Goal: Share content

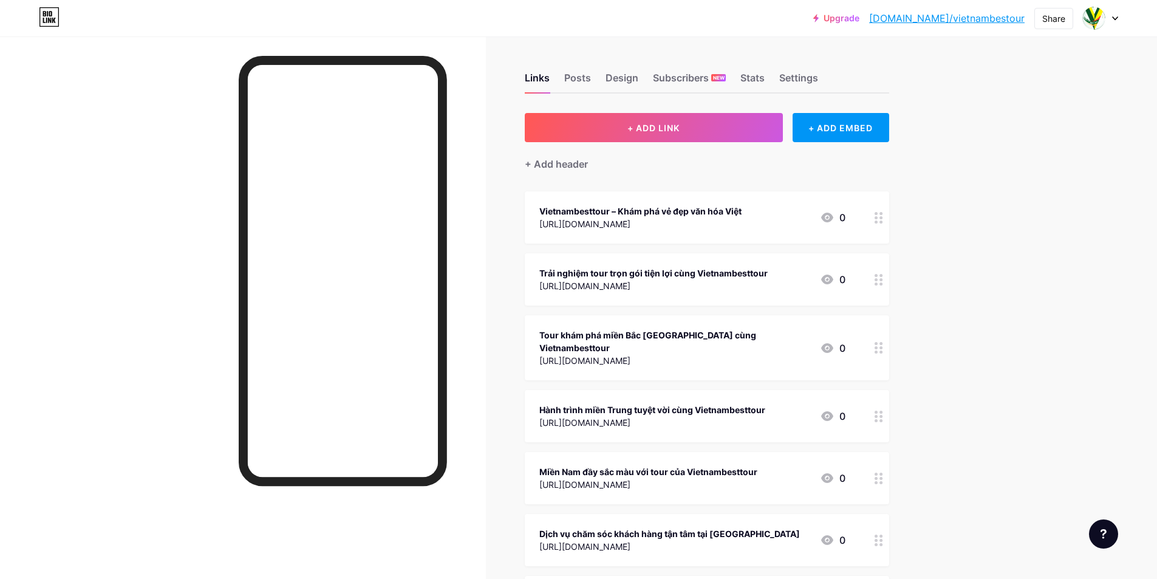
click at [657, 126] on span "+ ADD LINK" at bounding box center [654, 128] width 52 height 10
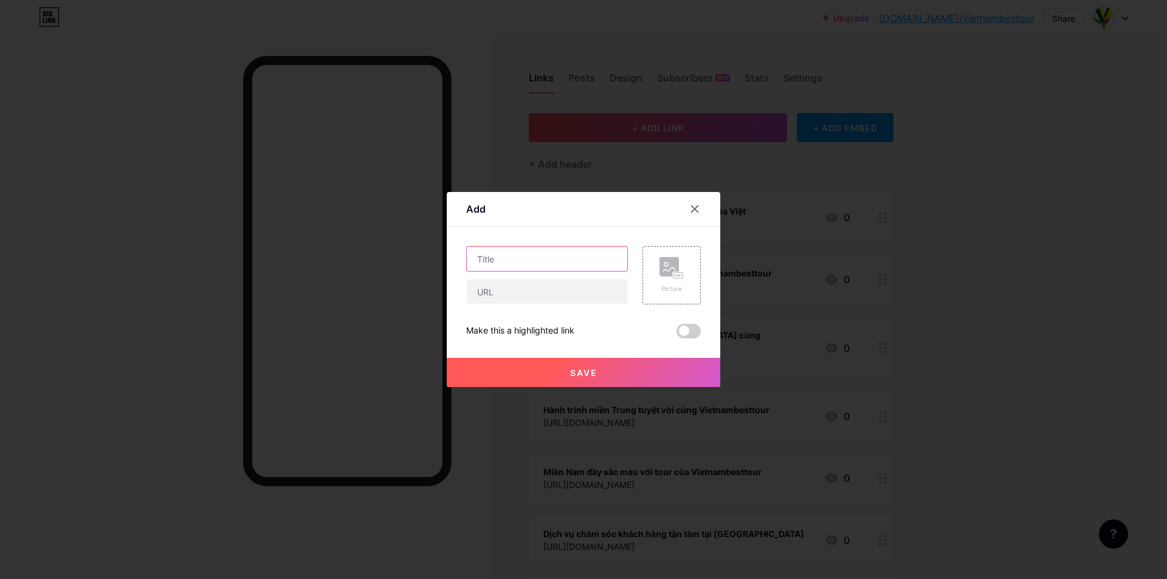
click at [544, 259] on input "text" at bounding box center [547, 259] width 160 height 24
paste input "[URL][DOMAIN_NAME]"
type input "[URL][DOMAIN_NAME]"
click at [544, 292] on input "text" at bounding box center [547, 291] width 160 height 24
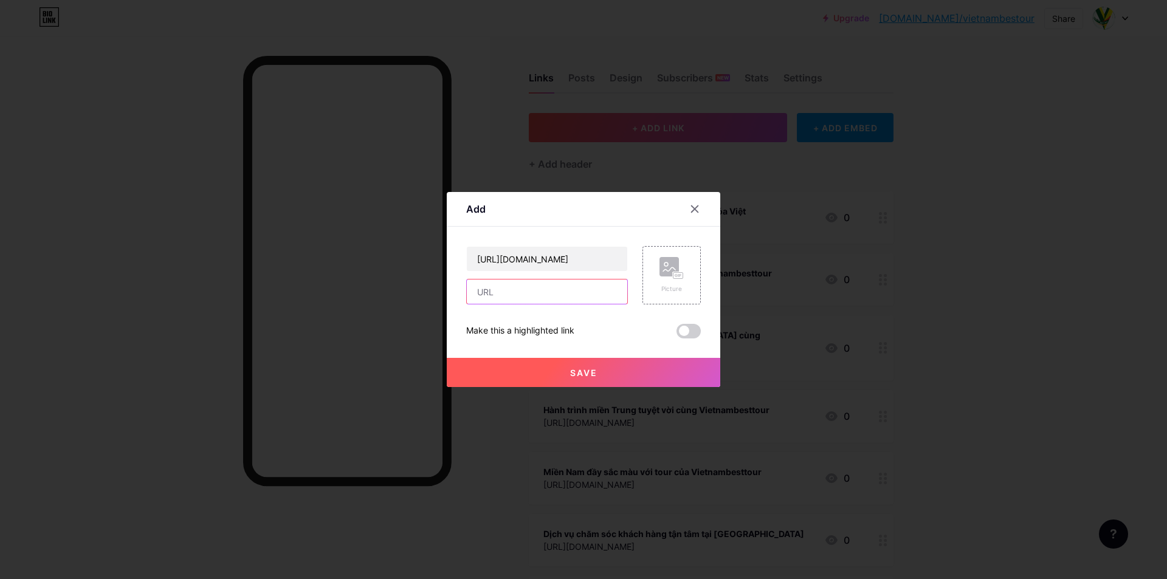
scroll to position [0, 0]
paste input "[URL][DOMAIN_NAME]"
type input "[URL][DOMAIN_NAME]"
click at [588, 372] on span "Save" at bounding box center [583, 373] width 27 height 10
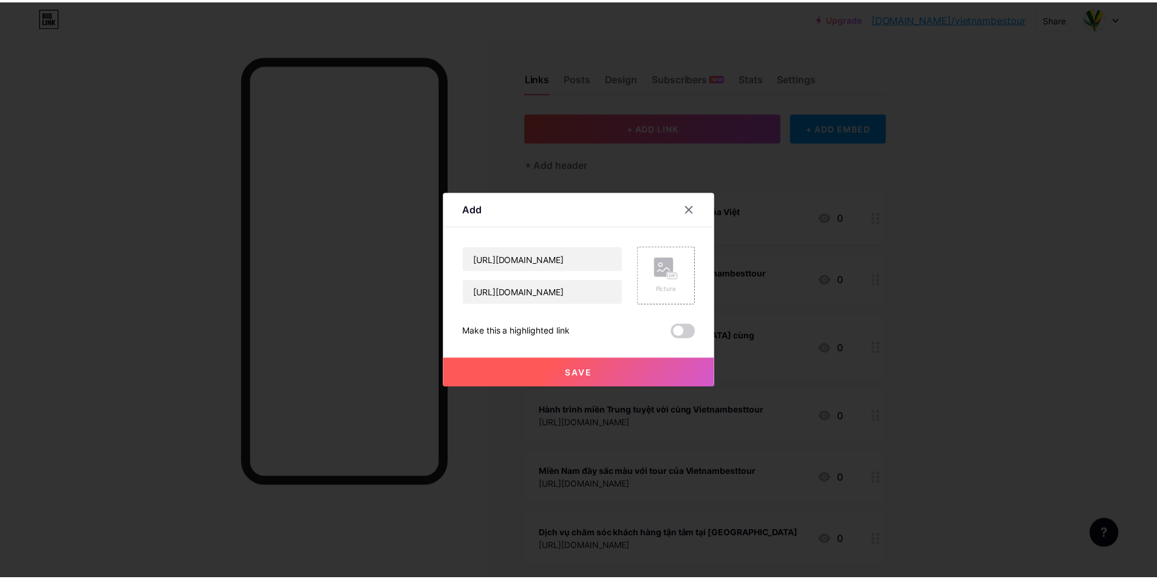
scroll to position [0, 0]
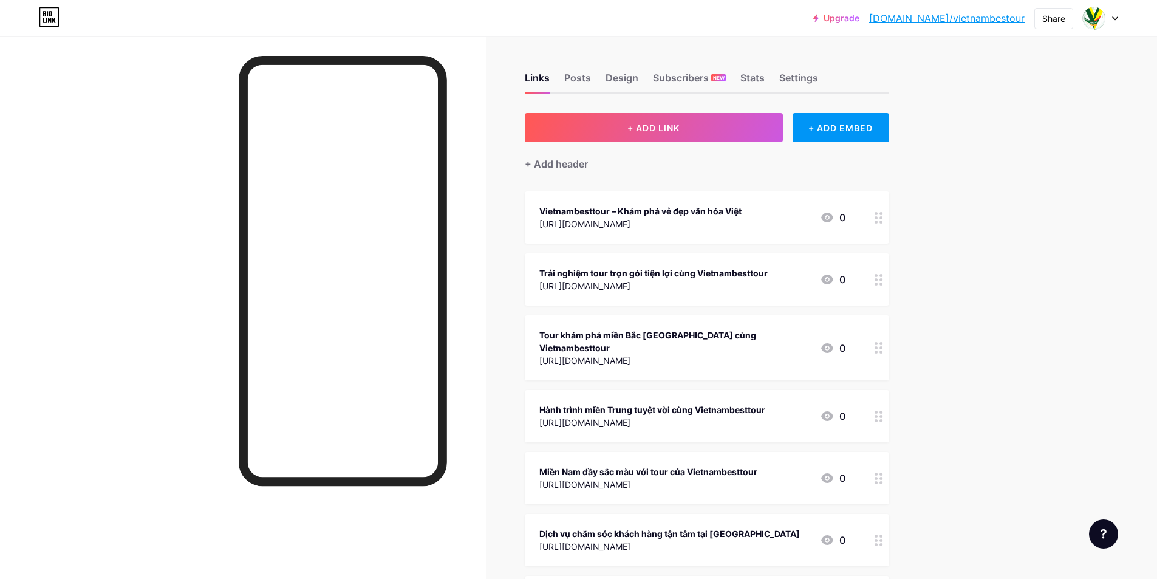
click at [1055, 16] on div "Share" at bounding box center [1054, 18] width 23 height 13
click at [984, 61] on div "Copy link" at bounding box center [982, 62] width 181 height 29
